Goal: Task Accomplishment & Management: Manage account settings

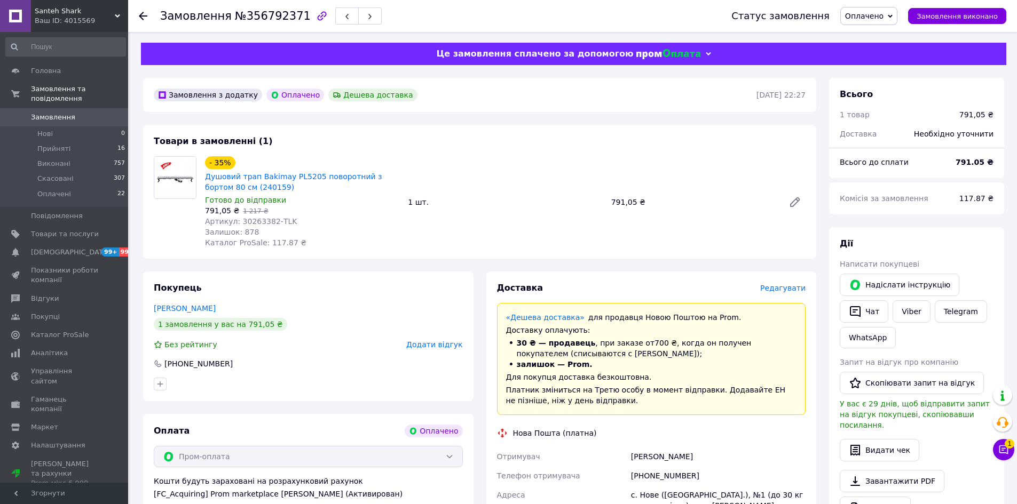
scroll to position [53, 0]
click at [1009, 450] on button "Чат з покупцем 1" at bounding box center [1003, 449] width 21 height 21
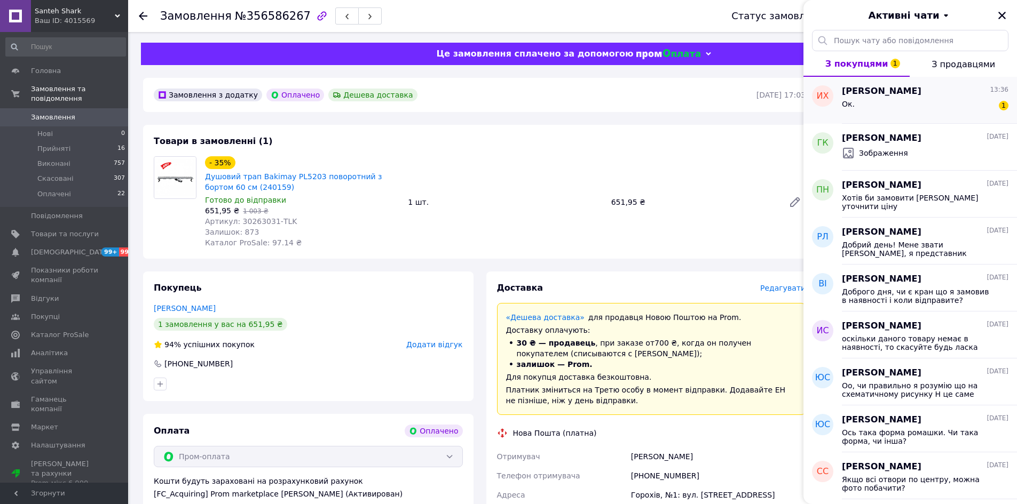
click at [875, 115] on div "[PERSON_NAME] 13:36 Ок. 1" at bounding box center [929, 100] width 175 height 47
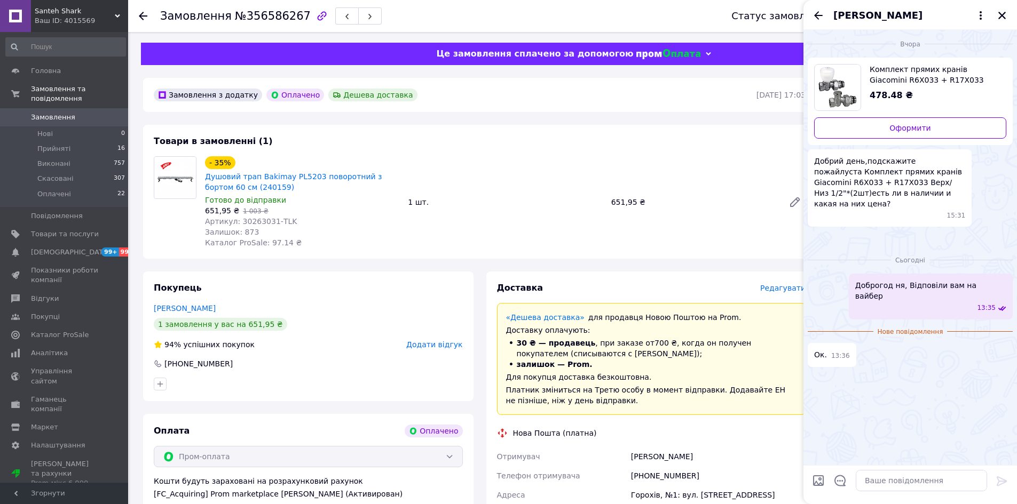
scroll to position [10, 0]
click at [819, 15] on icon "Назад" at bounding box center [818, 15] width 9 height 8
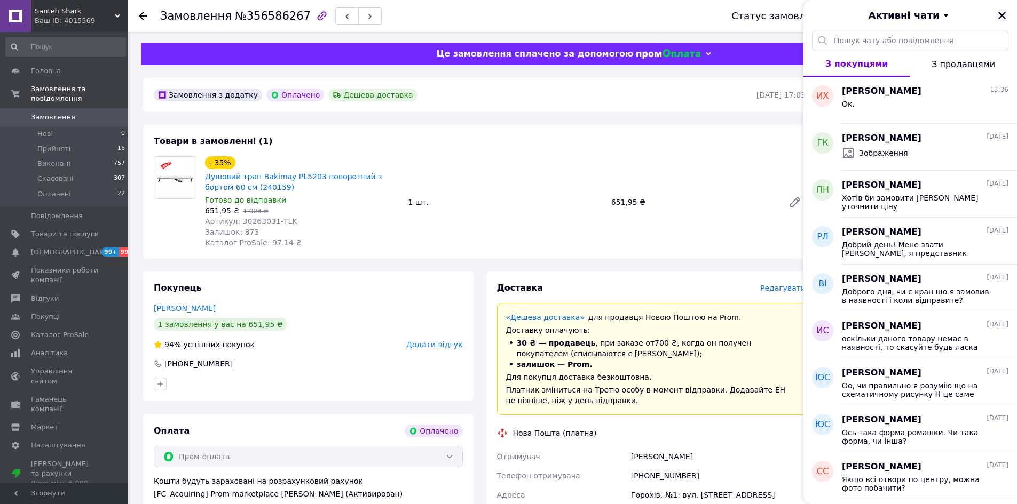
click at [1001, 16] on icon "Закрити" at bounding box center [1001, 15] width 7 height 7
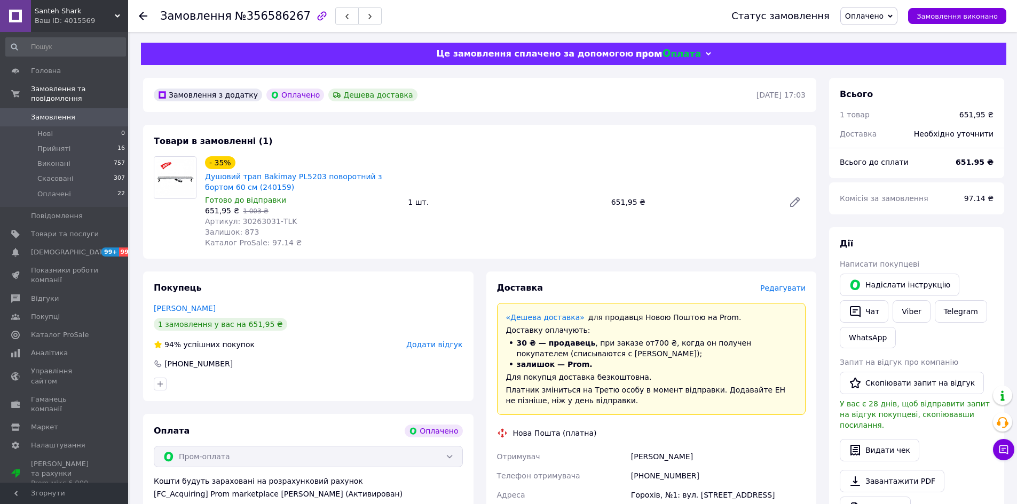
click at [560, 251] on div "Товари в замовленні (1) - 35% Душовий трап Bakimay PL5203 поворотний з бортом 6…" at bounding box center [479, 192] width 673 height 134
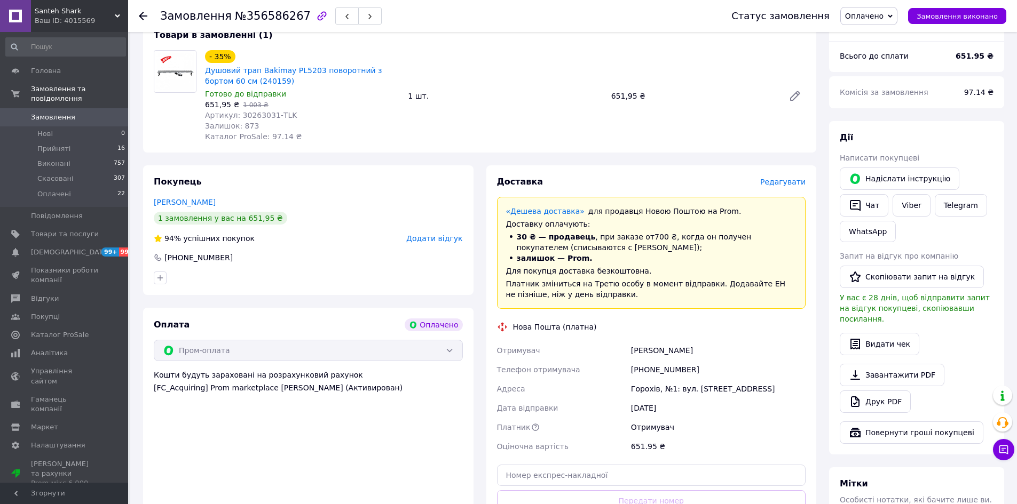
scroll to position [107, 0]
click at [887, 421] on button "Повернути гроші покупцеві" at bounding box center [912, 432] width 144 height 22
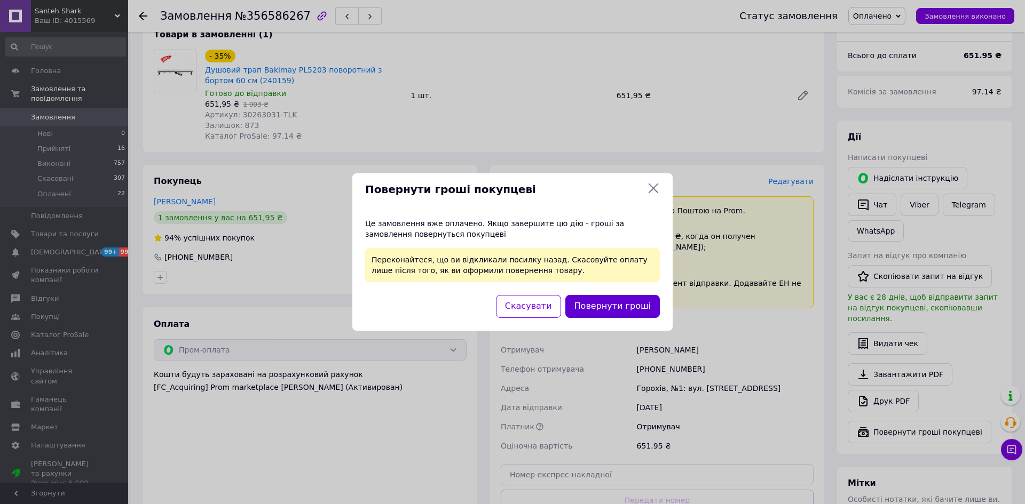
click at [595, 296] on button "Повернути гроші" at bounding box center [612, 306] width 94 height 23
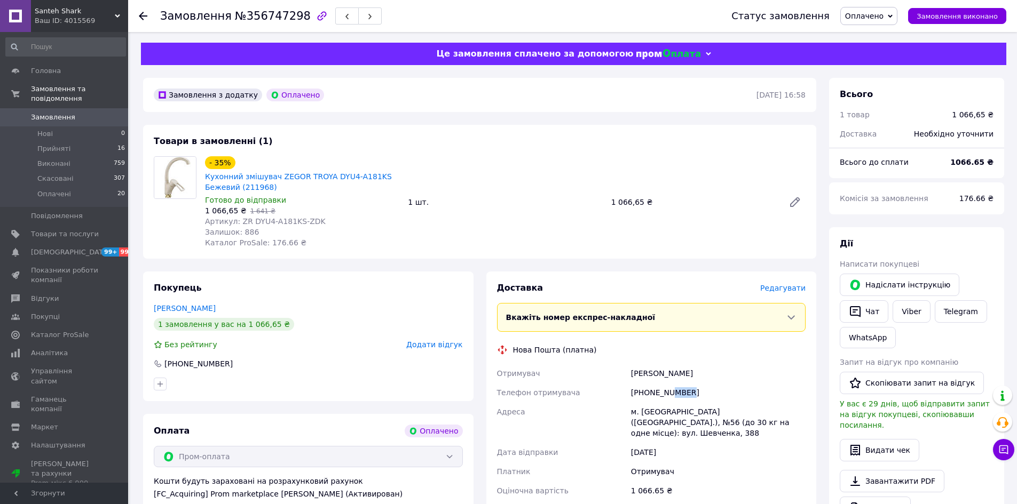
drag, startPoint x: 683, startPoint y: 389, endPoint x: 668, endPoint y: 390, distance: 15.5
click at [668, 390] on div "[PHONE_NUMBER]" at bounding box center [718, 392] width 179 height 19
click at [714, 397] on div "+380671311838" at bounding box center [718, 392] width 179 height 19
drag, startPoint x: 666, startPoint y: 389, endPoint x: 635, endPoint y: 392, distance: 31.2
click at [635, 392] on div "+380671311838" at bounding box center [718, 392] width 179 height 19
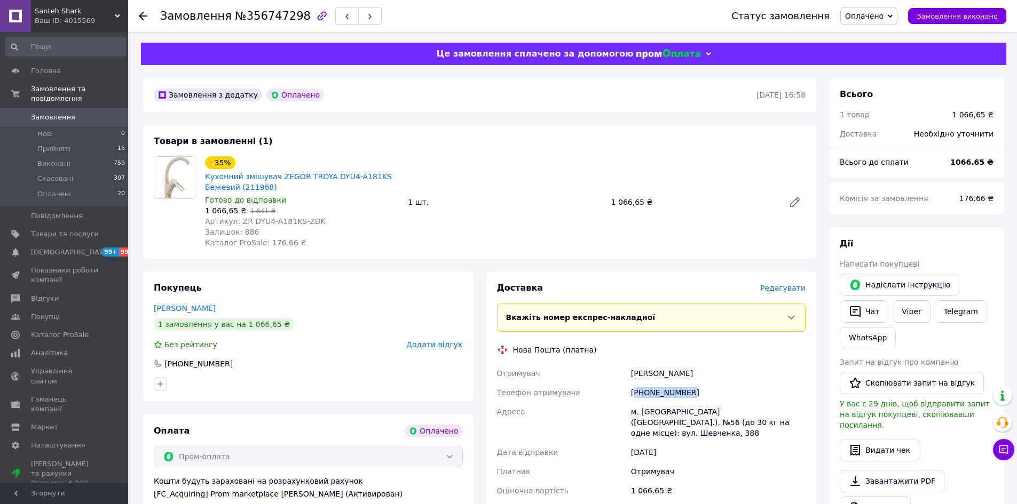
copy div "380671311838"
drag, startPoint x: 236, startPoint y: 18, endPoint x: 293, endPoint y: 19, distance: 56.1
click at [293, 19] on span "№356747298" at bounding box center [273, 16] width 76 height 13
copy span "356747298"
drag, startPoint x: 699, startPoint y: 373, endPoint x: 596, endPoint y: 370, distance: 103.6
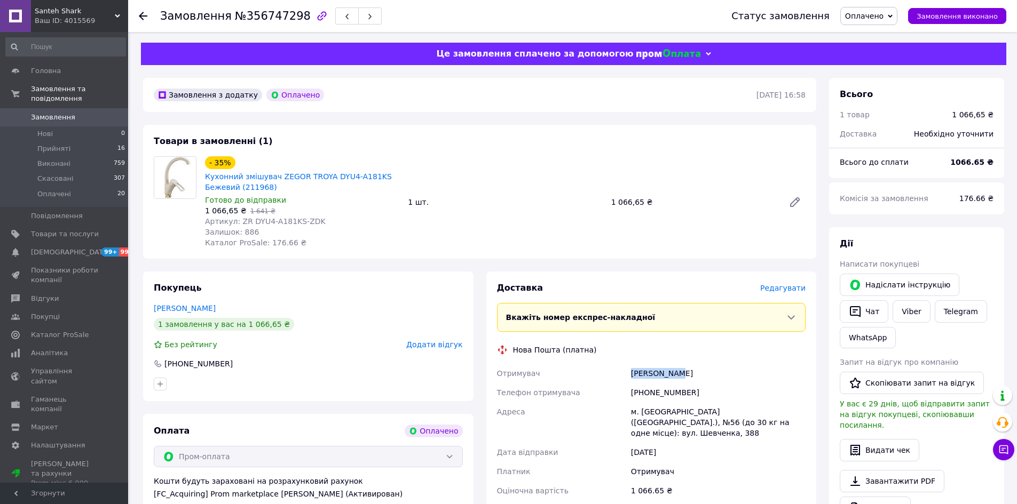
click at [596, 370] on div "Отримувач Ілов Василь Телефон отримувача +380671311838 Адреса м. Львів (Львівсь…" at bounding box center [651, 432] width 313 height 137
copy div "Отримувач Ілов Василь"
drag, startPoint x: 629, startPoint y: 409, endPoint x: 735, endPoint y: 430, distance: 108.2
click at [735, 430] on div "м. Львів (Львівська обл.), №56 (до 30 кг на одне місце): вул. Шевченка, 388" at bounding box center [718, 422] width 179 height 41
copy div "м. Львів (Львівська обл.), №56 (до 30 кг на одне місце): вул. Шевченка, 388"
